Goal: Task Accomplishment & Management: Manage account settings

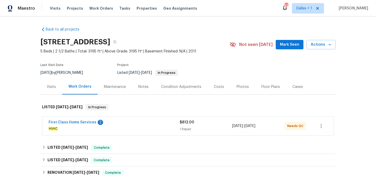
scroll to position [11, 0]
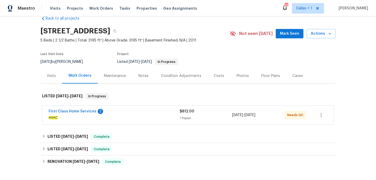
click at [153, 114] on div "First Class Home Services 2" at bounding box center [114, 112] width 131 height 6
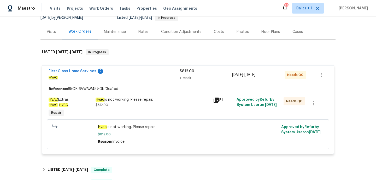
scroll to position [75, 0]
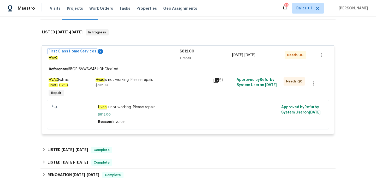
click at [87, 52] on link "First Class Home Services" at bounding box center [73, 52] width 48 height 4
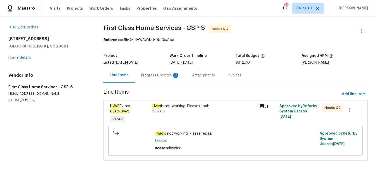
click at [151, 81] on div "Progress Updates 2" at bounding box center [160, 75] width 51 height 15
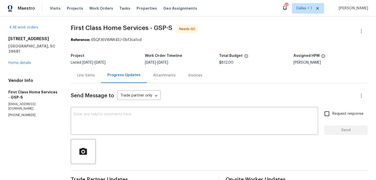
click at [87, 75] on div "Line Items" at bounding box center [86, 75] width 18 height 5
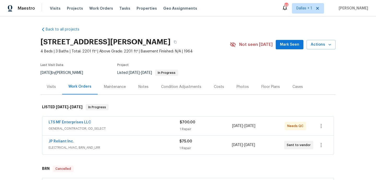
click at [148, 121] on div "LTS MF Enterprises LLC" at bounding box center [114, 123] width 131 height 6
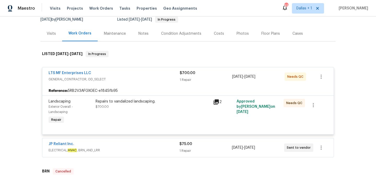
scroll to position [54, 0]
click at [145, 152] on span "ELECTRICAL, HVAC , BRN_AND_LRR" at bounding box center [114, 149] width 131 height 5
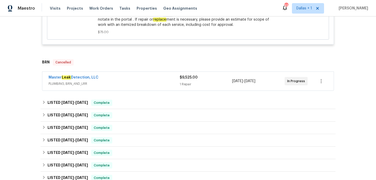
scroll to position [273, 0]
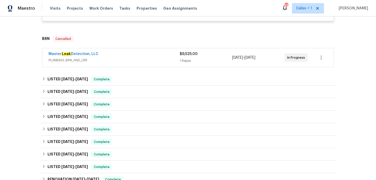
click at [141, 63] on span "PLUMBING, BRN_AND_LRR" at bounding box center [114, 60] width 131 height 5
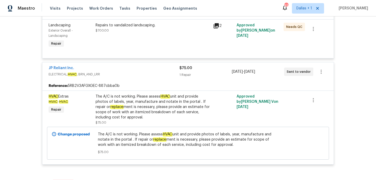
scroll to position [129, 0]
click at [60, 69] on link "JP Reliant Inc." at bounding box center [62, 69] width 26 height 4
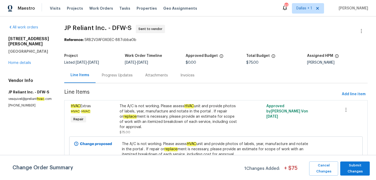
click at [118, 76] on div "Progress Updates" at bounding box center [117, 75] width 31 height 5
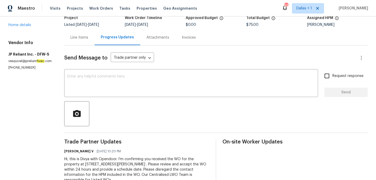
scroll to position [55, 0]
